Goal: Task Accomplishment & Management: Manage account settings

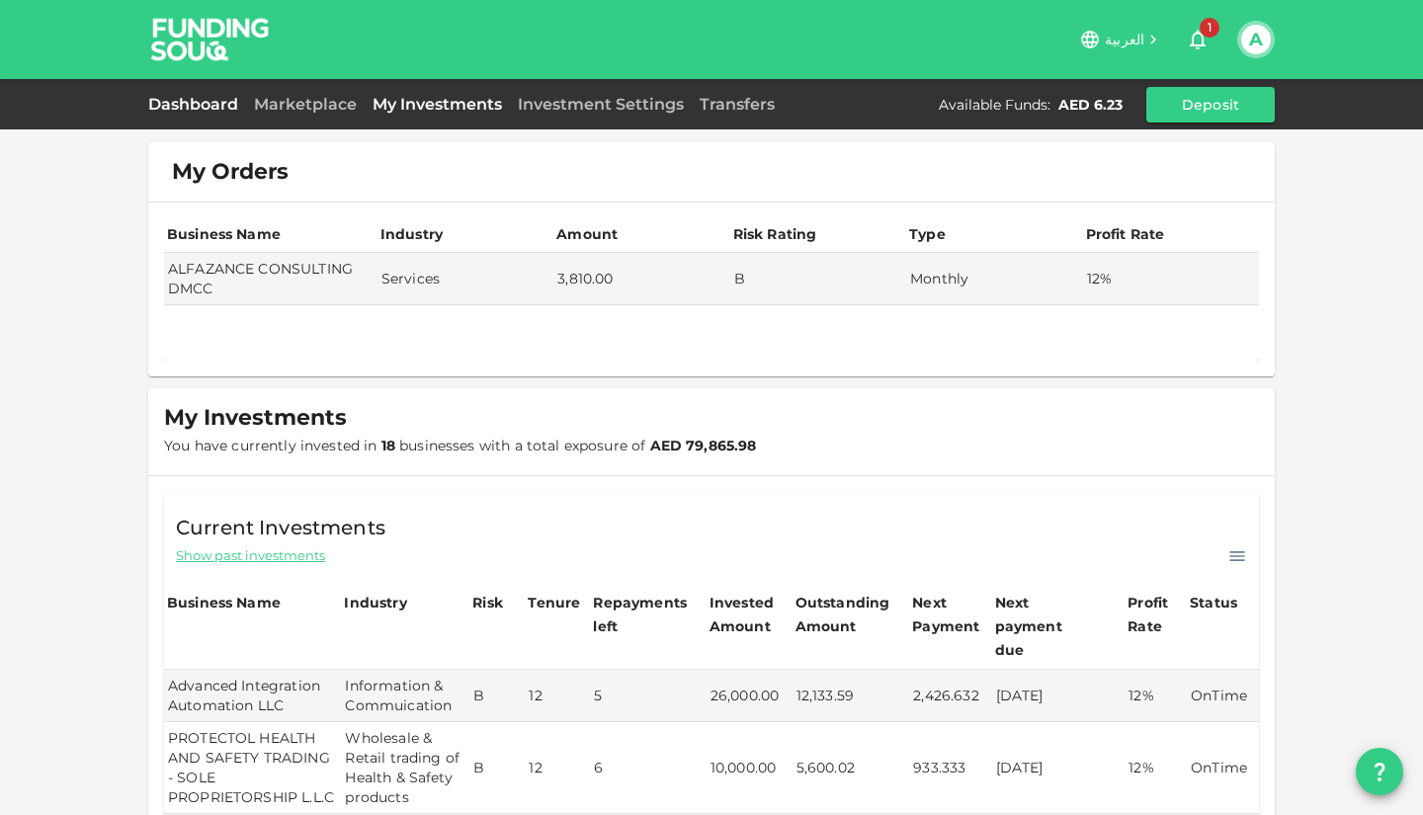
click at [209, 106] on link "Dashboard" at bounding box center [197, 104] width 98 height 19
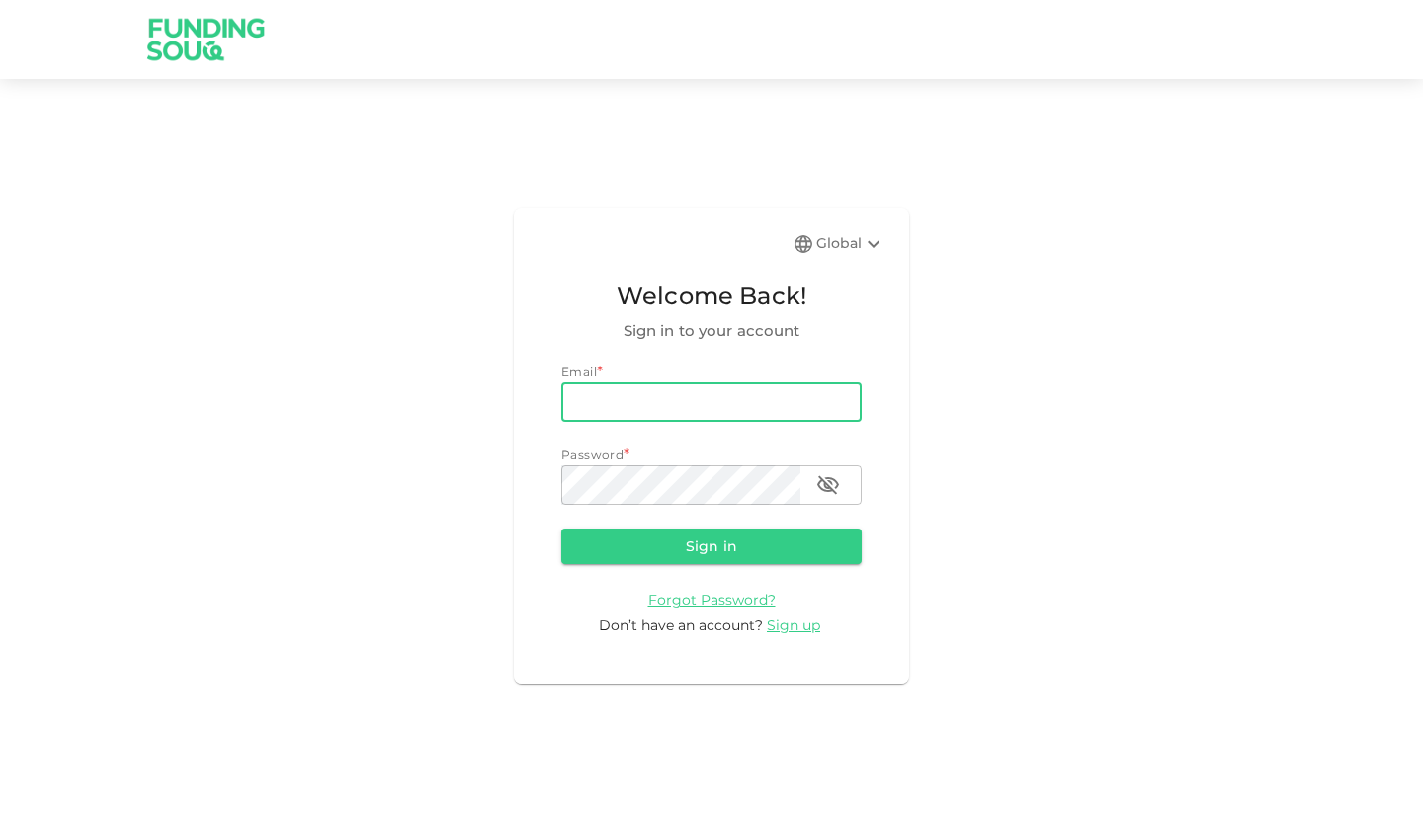
click at [621, 390] on input "email" at bounding box center [711, 402] width 300 height 40
type input "atefamripro@gmail.com"
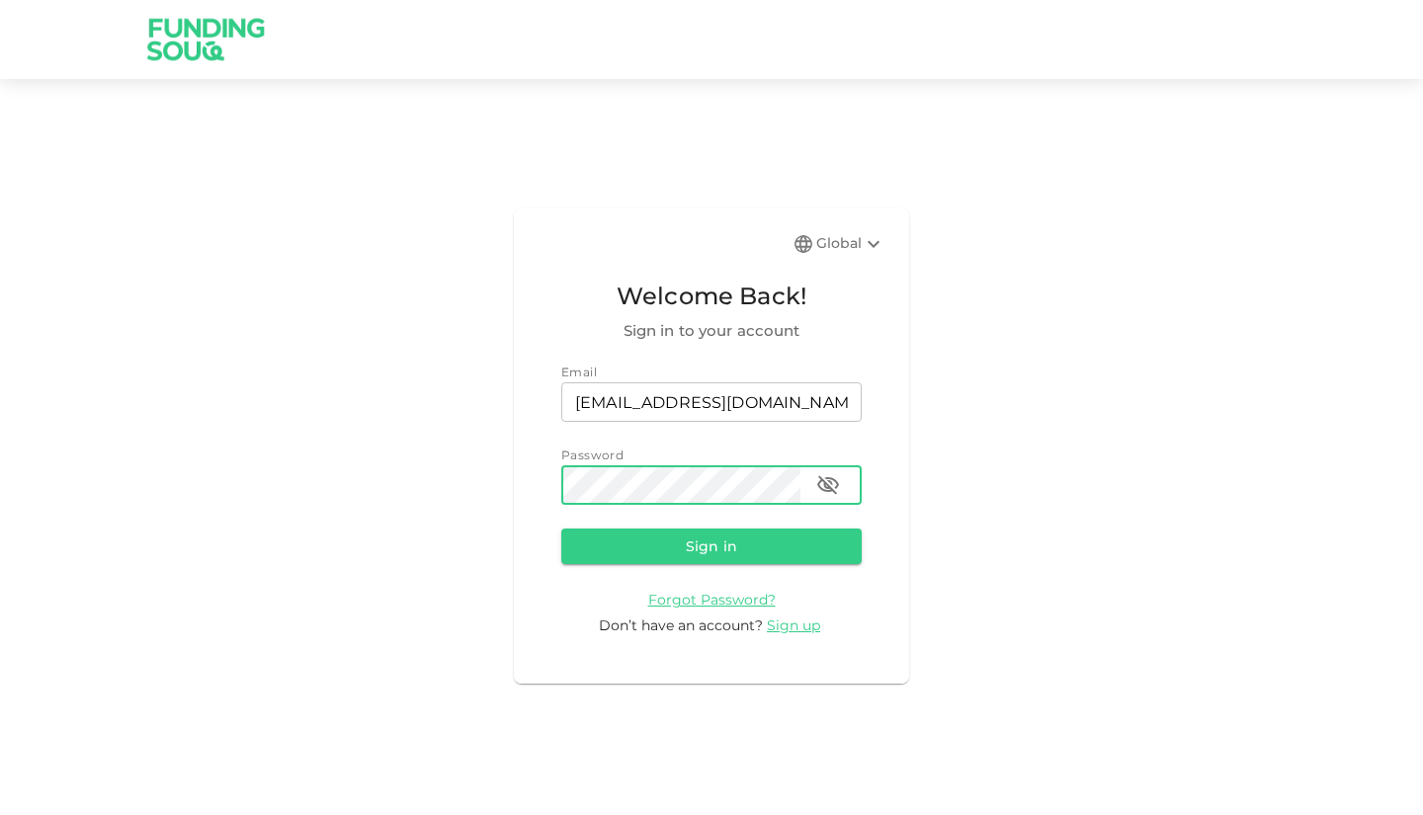
click at [561, 529] on button "Sign in" at bounding box center [711, 547] width 300 height 36
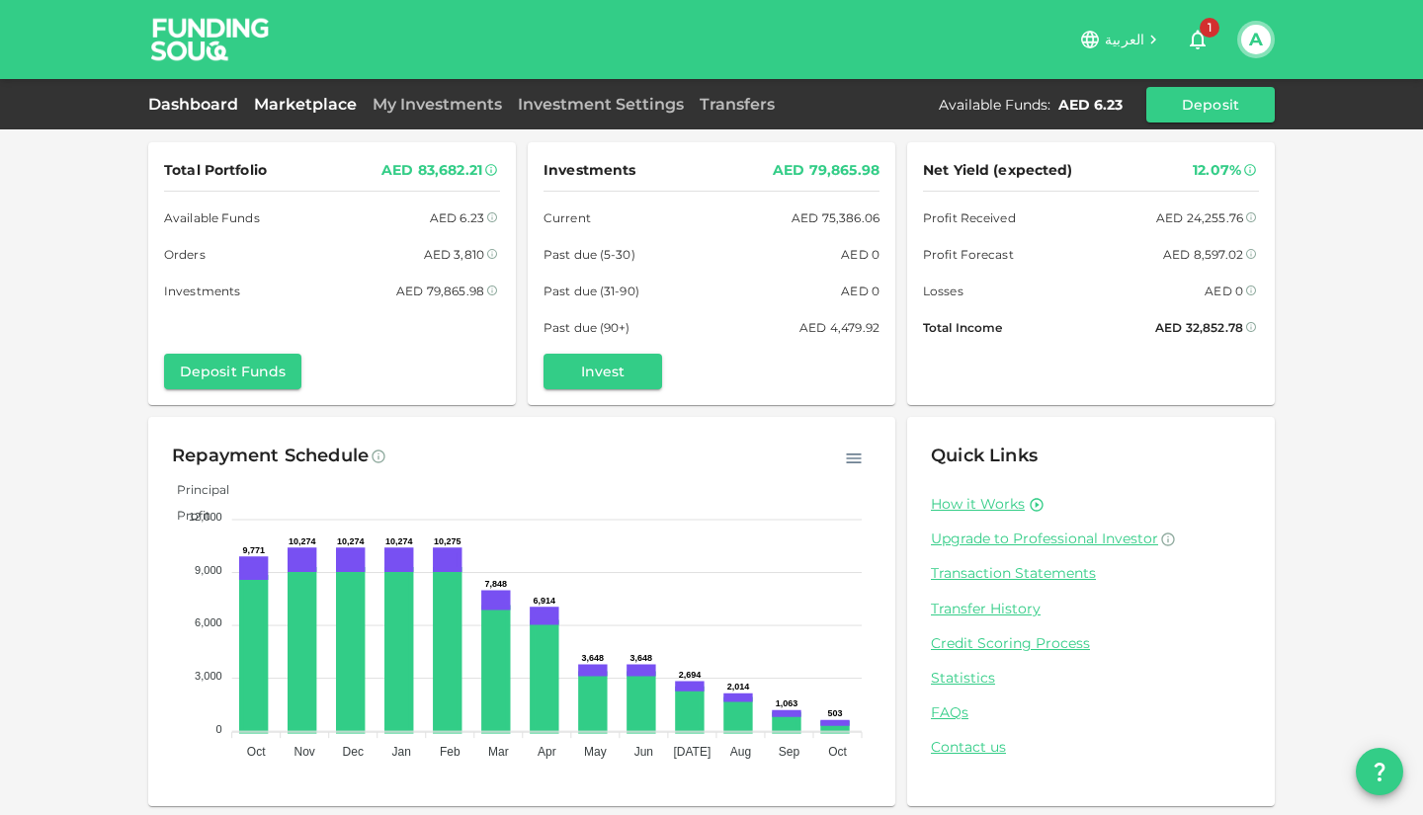
click at [320, 96] on link "Marketplace" at bounding box center [305, 104] width 119 height 19
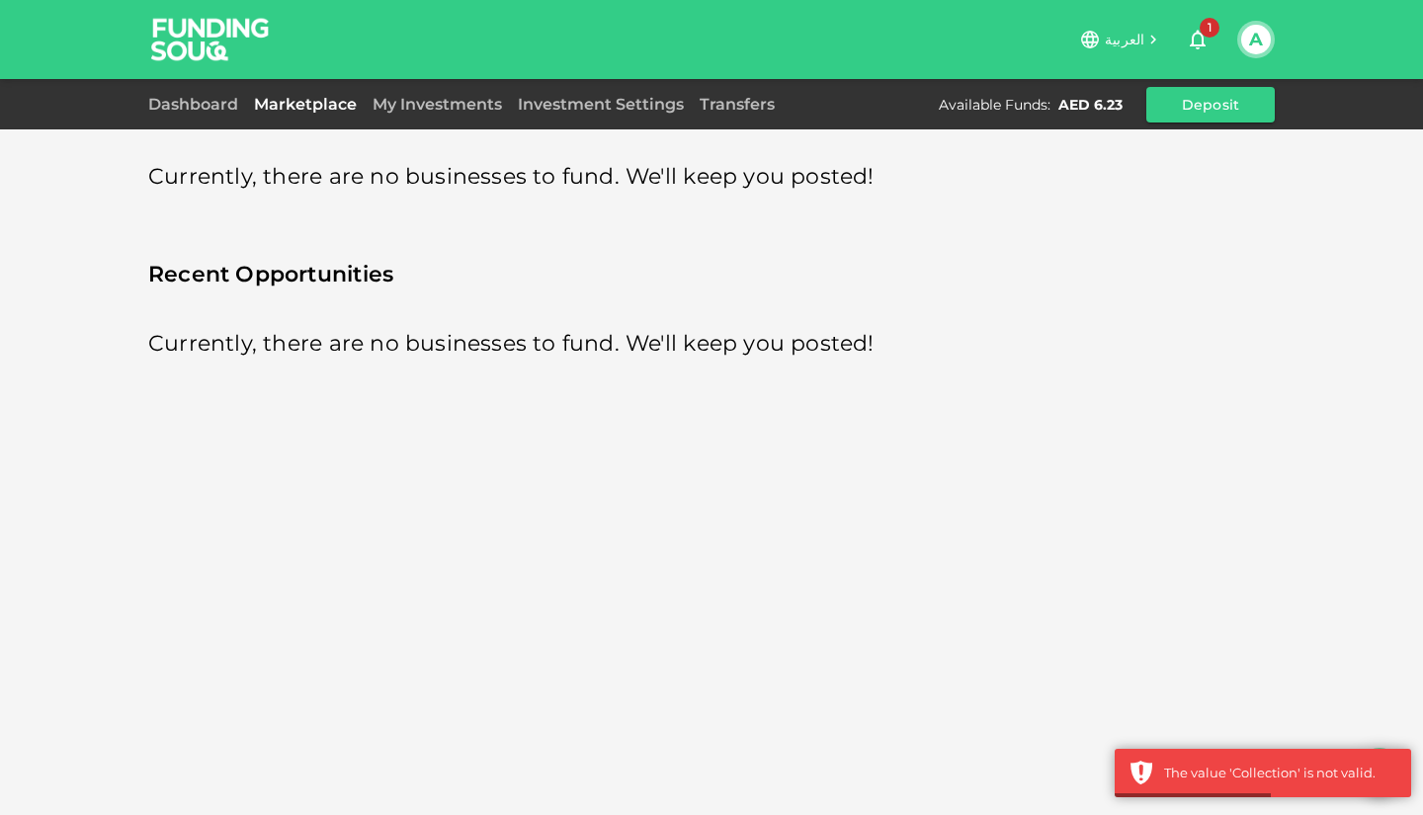
click at [412, 117] on div "Dashboard Marketplace My Investments Investment Settings Transfers Available Fu…" at bounding box center [711, 105] width 1126 height 36
click at [420, 109] on link "My Investments" at bounding box center [437, 104] width 145 height 19
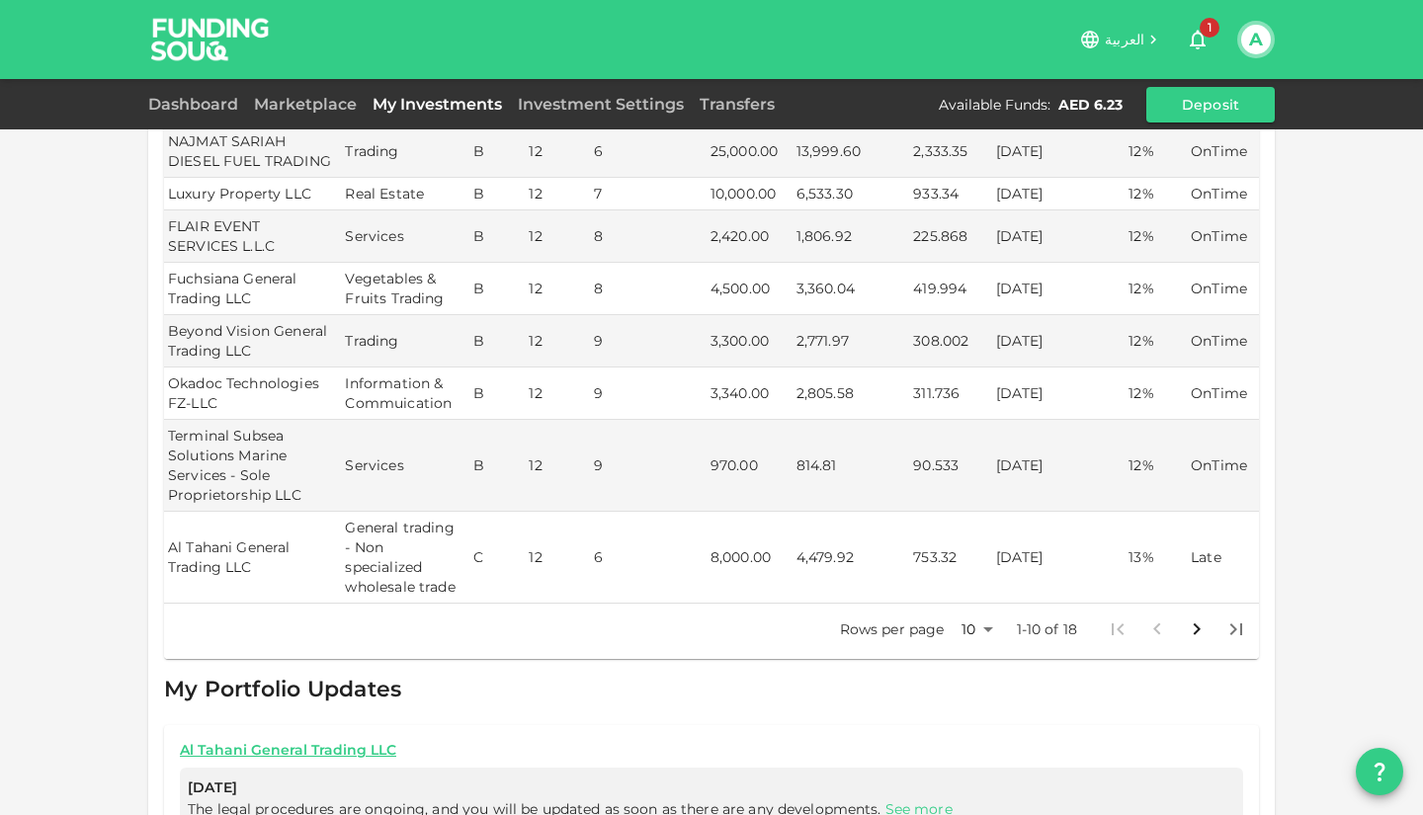
scroll to position [693, 0]
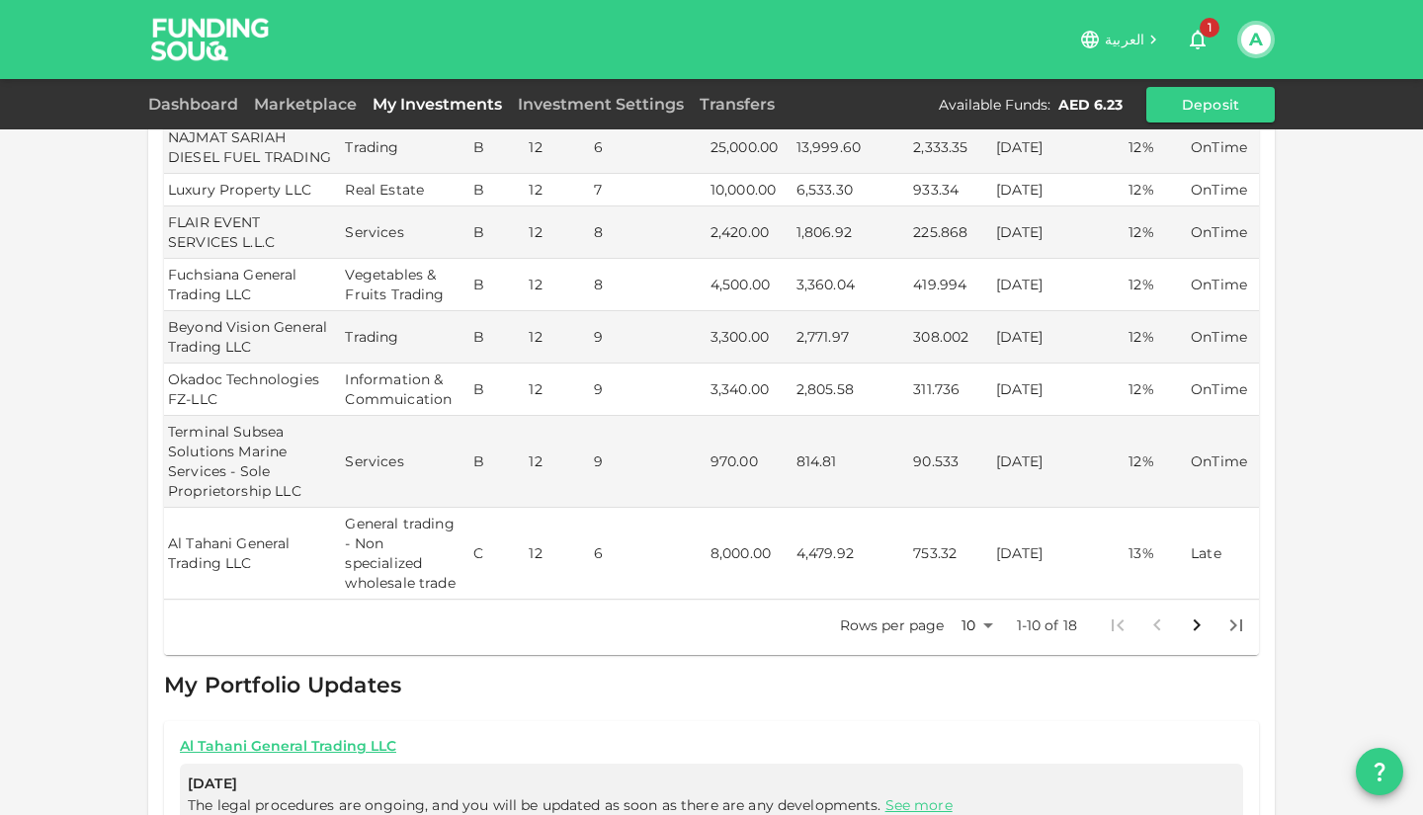
click at [971, 618] on body "العربية 1 A Dashboard Marketplace My Investments Investment Settings Transfers …" at bounding box center [711, 407] width 1423 height 815
click at [962, 679] on li "25" at bounding box center [969, 689] width 59 height 36
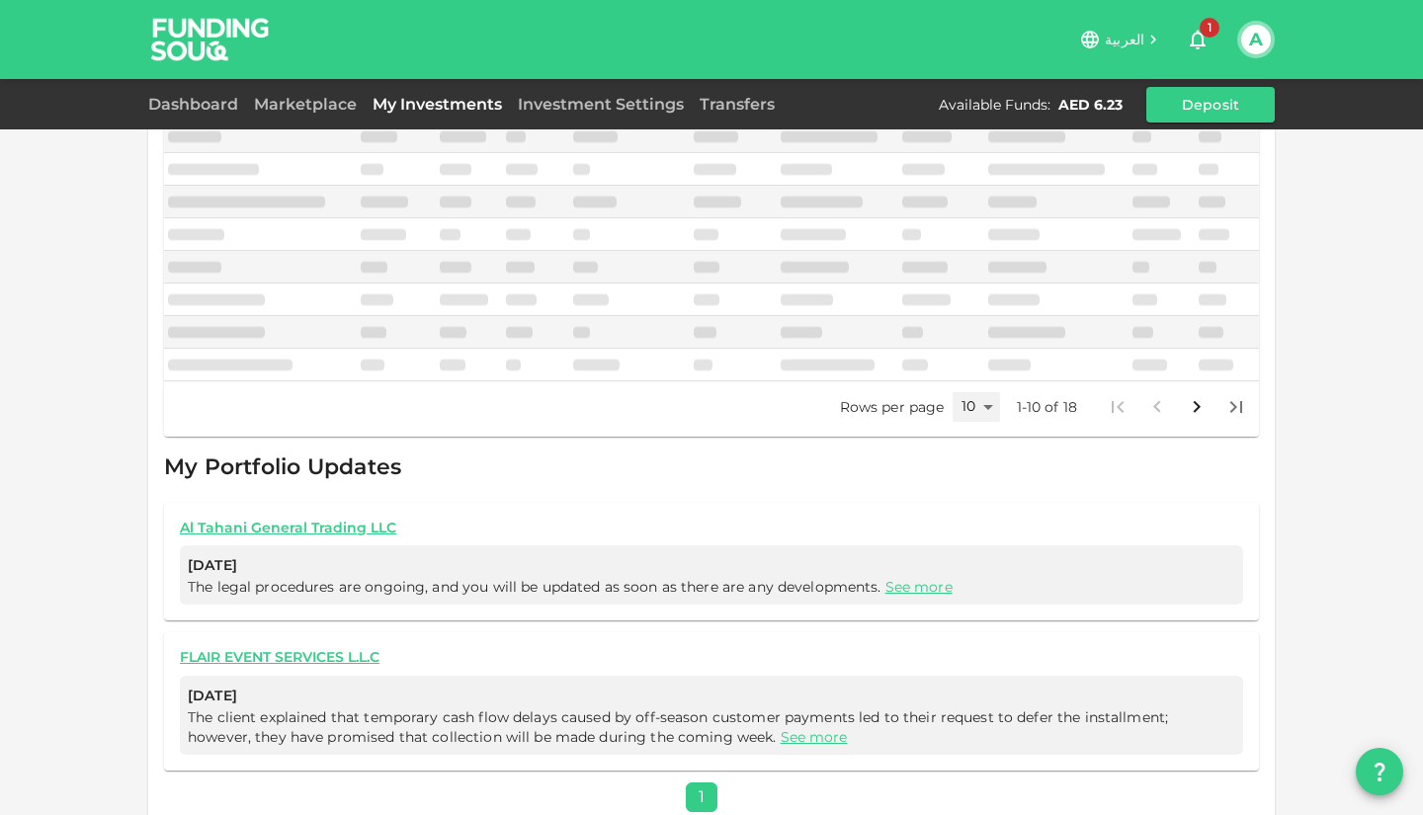
type input "25"
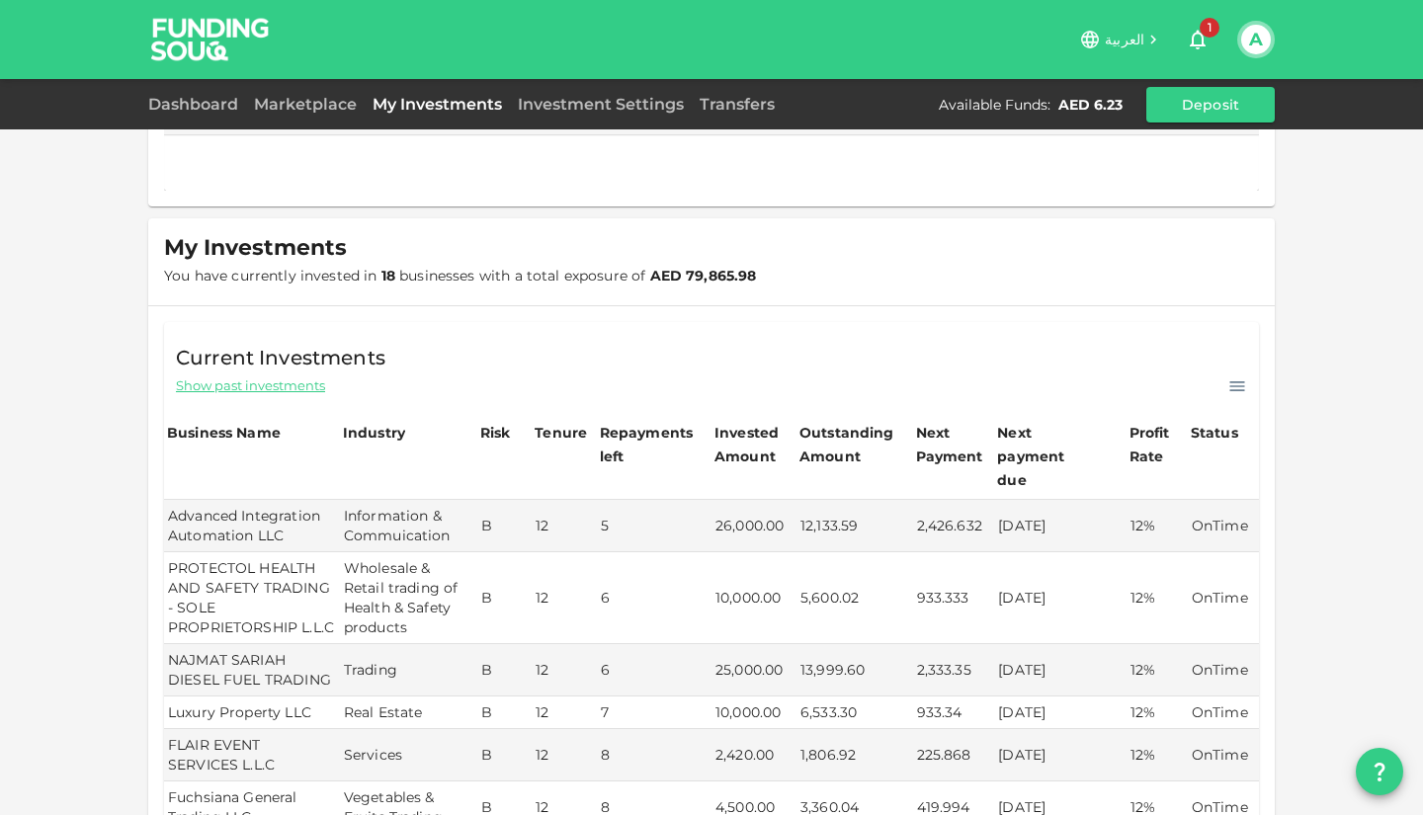
scroll to position [126, 0]
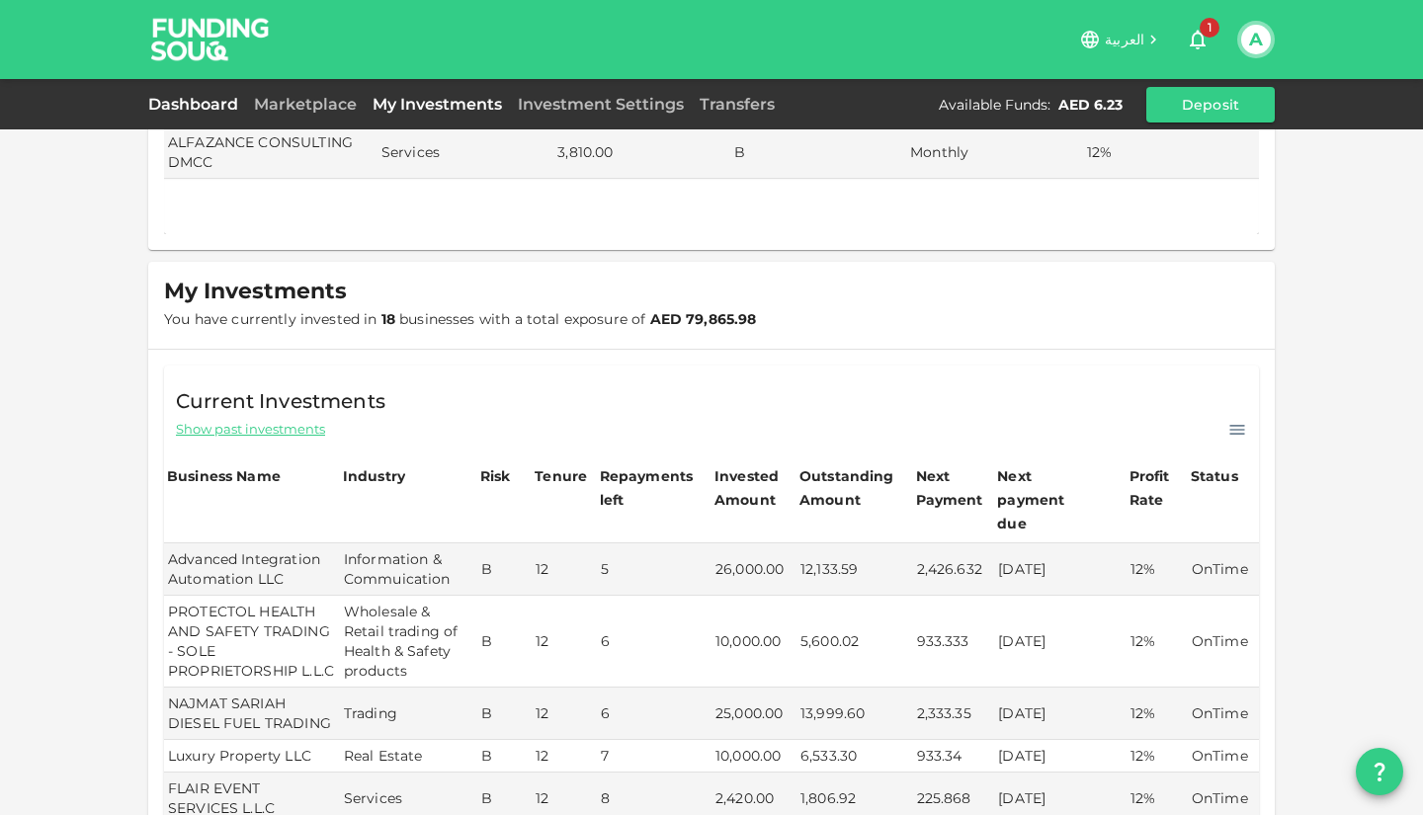
click at [201, 105] on link "Dashboard" at bounding box center [197, 104] width 98 height 19
